Goal: Information Seeking & Learning: Learn about a topic

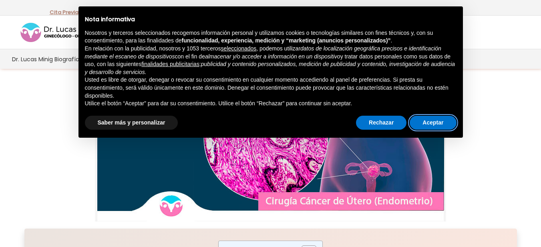
click at [440, 119] on button "Aceptar" at bounding box center [433, 123] width 46 height 14
click at [438, 122] on button "Aceptar" at bounding box center [433, 123] width 46 height 14
click at [429, 125] on img at bounding box center [270, 153] width 351 height 136
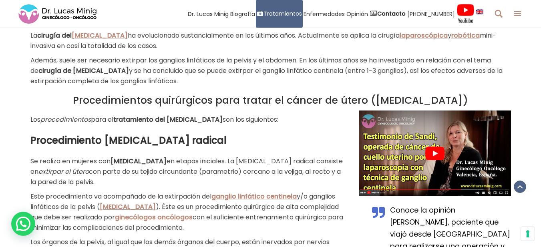
scroll to position [377, 0]
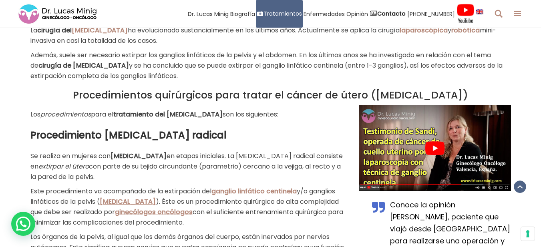
drag, startPoint x: 545, startPoint y: 19, endPoint x: 533, endPoint y: 48, distance: 31.1
click at [250, 192] on link "ganglio linfático centinela" at bounding box center [253, 191] width 83 height 9
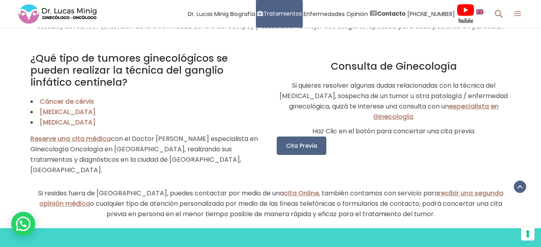
scroll to position [1056, 0]
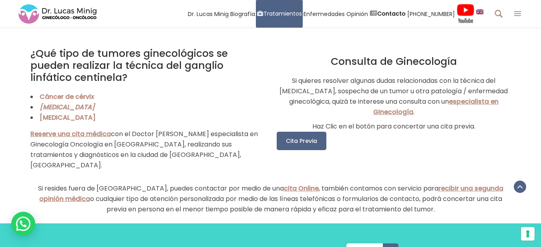
click at [78, 112] on link "Cáncer de endometrio" at bounding box center [67, 107] width 55 height 9
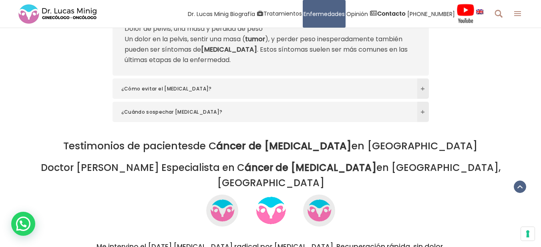
scroll to position [2805, 0]
